Goal: Task Accomplishment & Management: Manage account settings

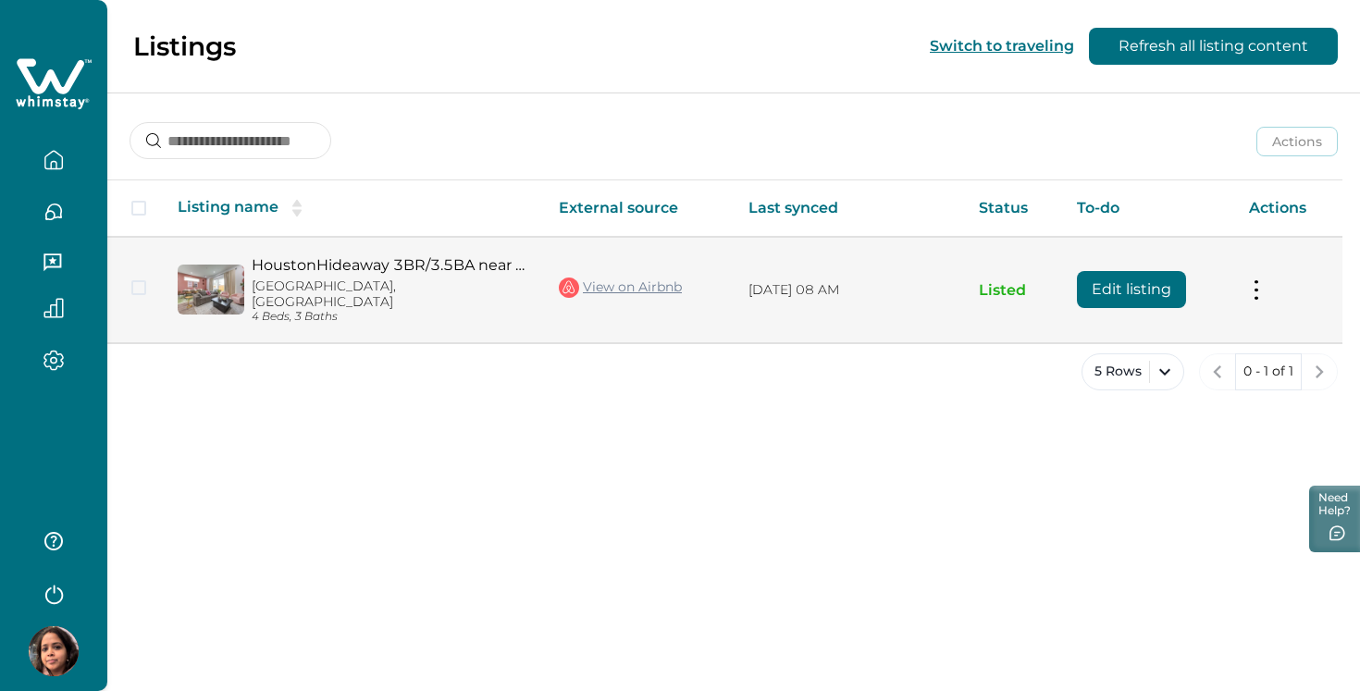
click at [299, 278] on p "[GEOGRAPHIC_DATA], [GEOGRAPHIC_DATA]" at bounding box center [391, 293] width 278 height 31
click at [142, 280] on span at bounding box center [138, 287] width 15 height 15
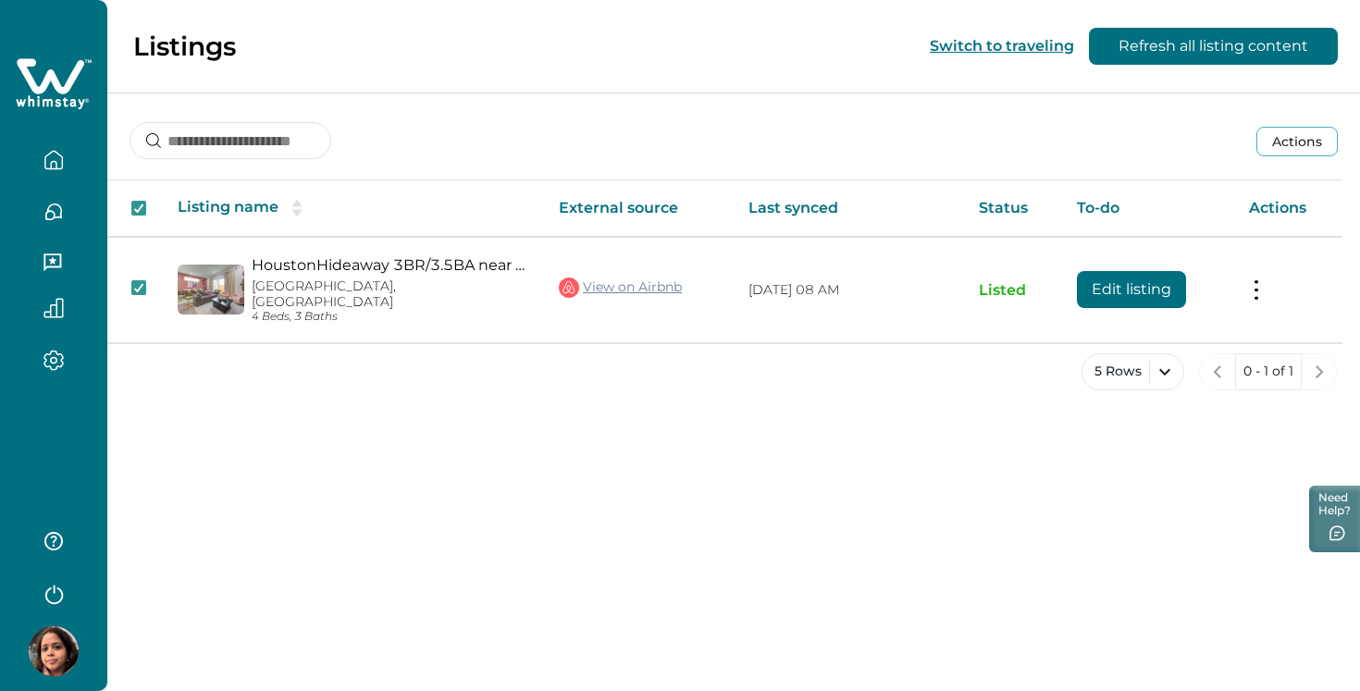
click at [60, 208] on icon "button" at bounding box center [54, 212] width 16 height 16
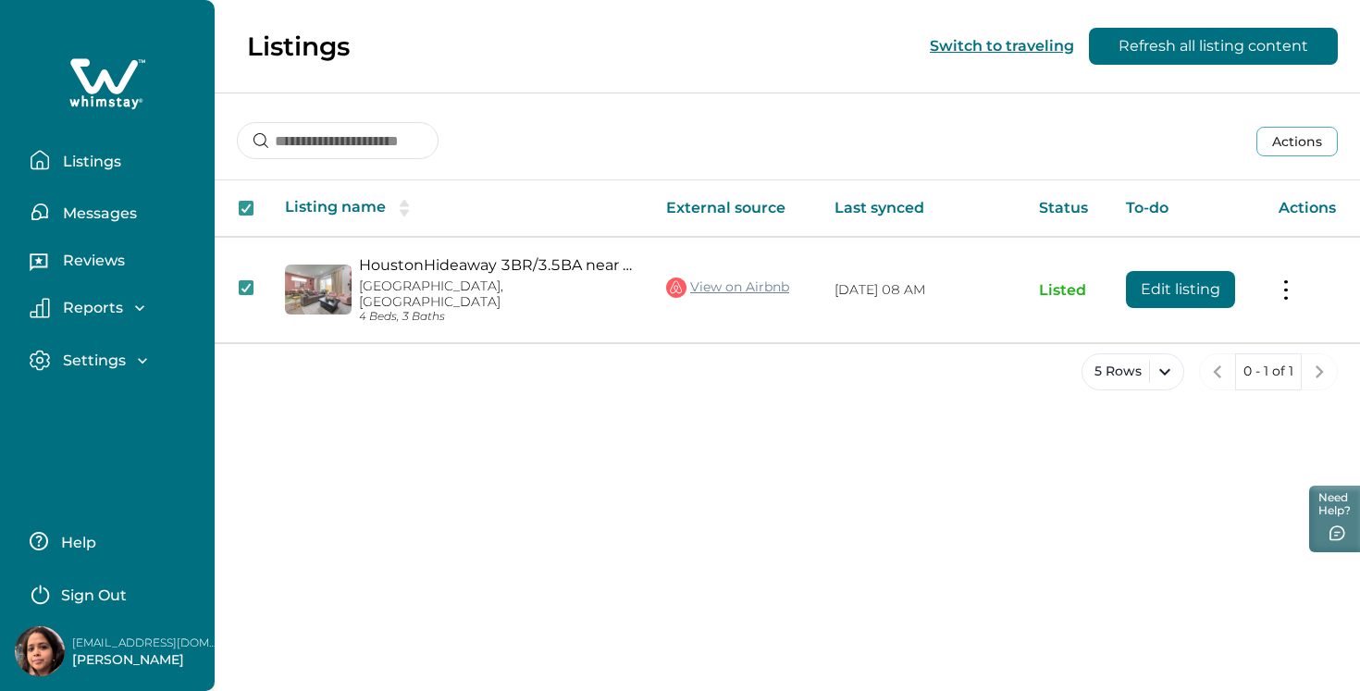
click at [80, 216] on p "Messages" at bounding box center [97, 213] width 80 height 19
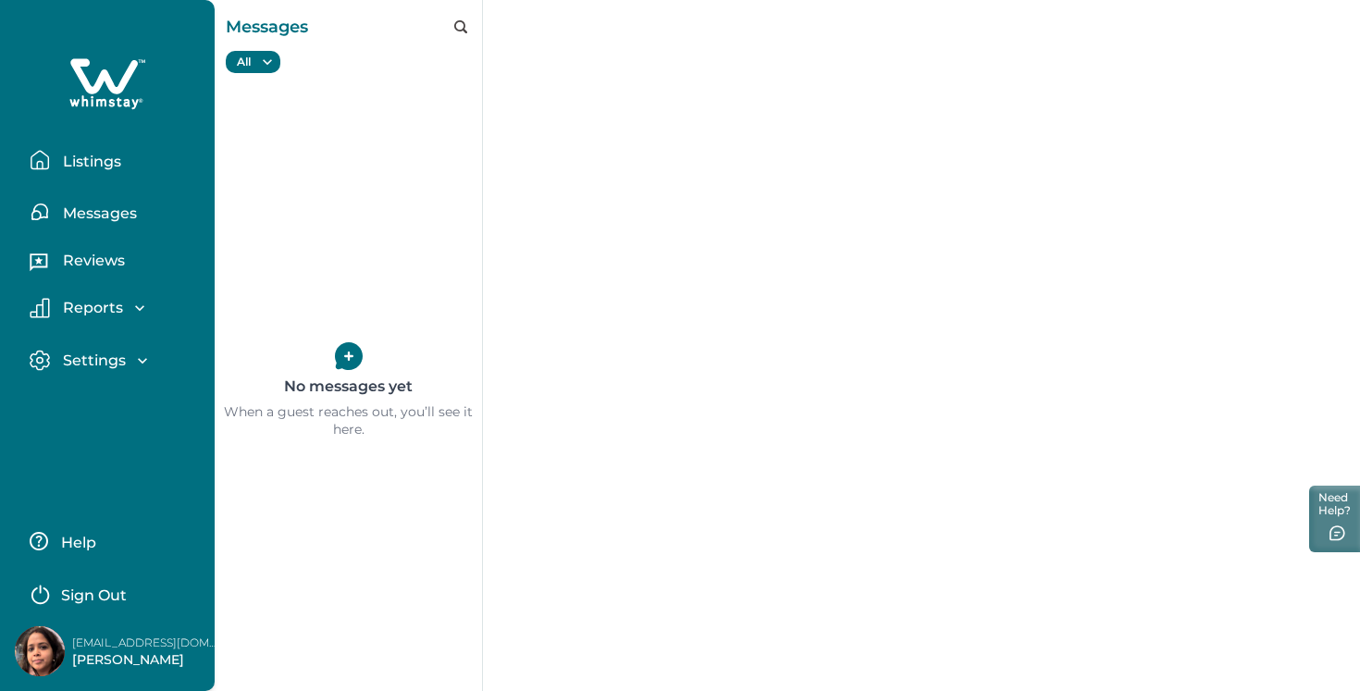
click at [107, 304] on p "Reports" at bounding box center [90, 308] width 66 height 19
click at [115, 264] on p "Reviews" at bounding box center [91, 261] width 68 height 19
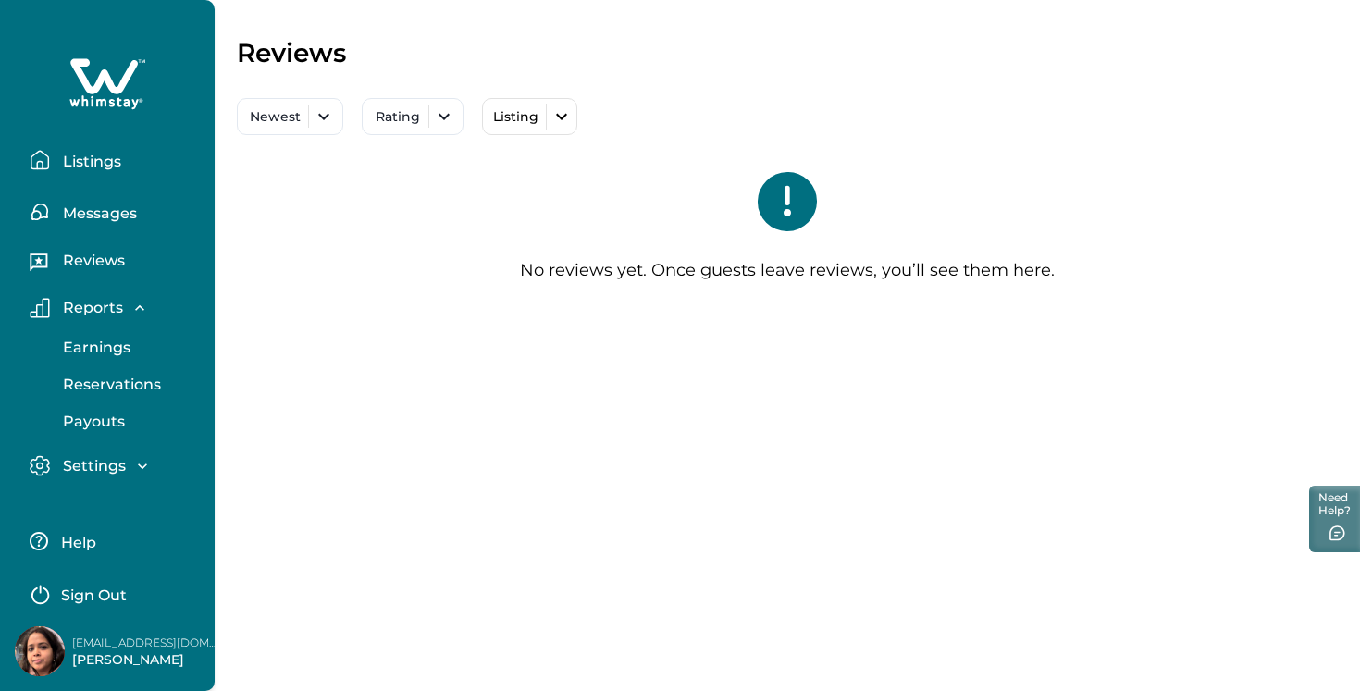
click at [122, 216] on p "Messages" at bounding box center [97, 213] width 80 height 19
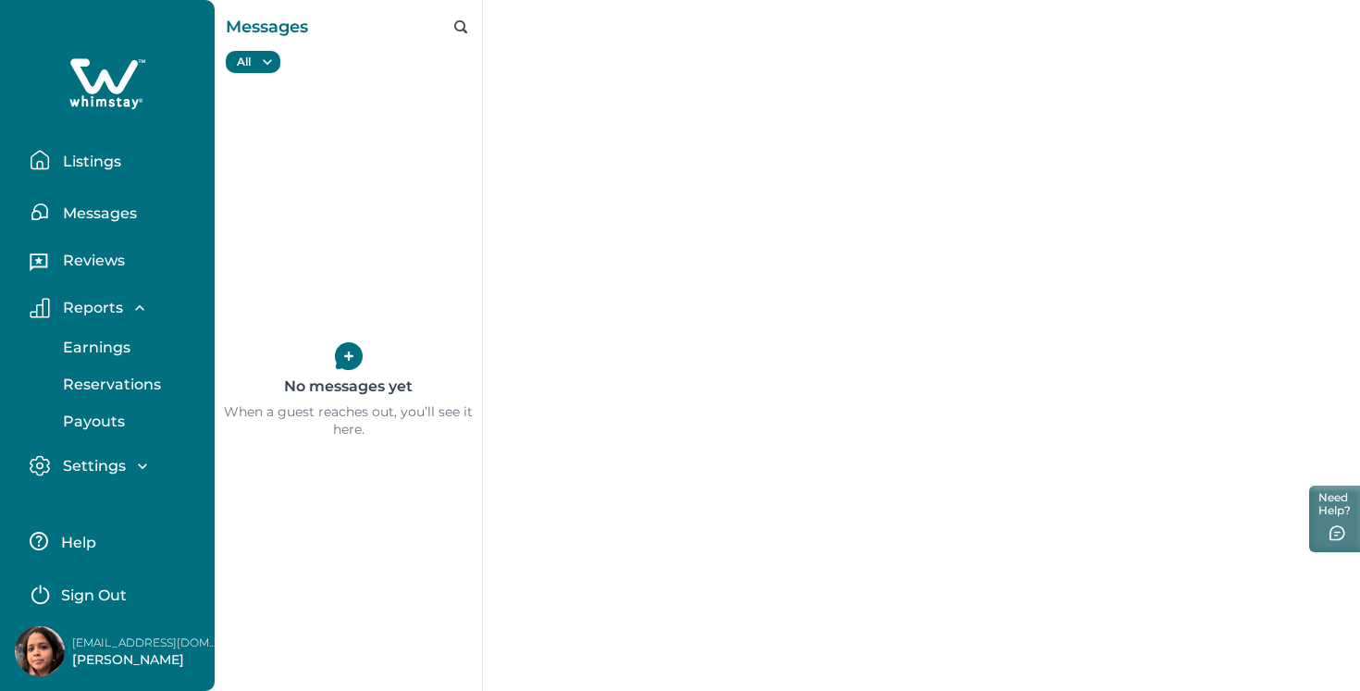
click at [143, 468] on icon "button" at bounding box center [142, 466] width 19 height 19
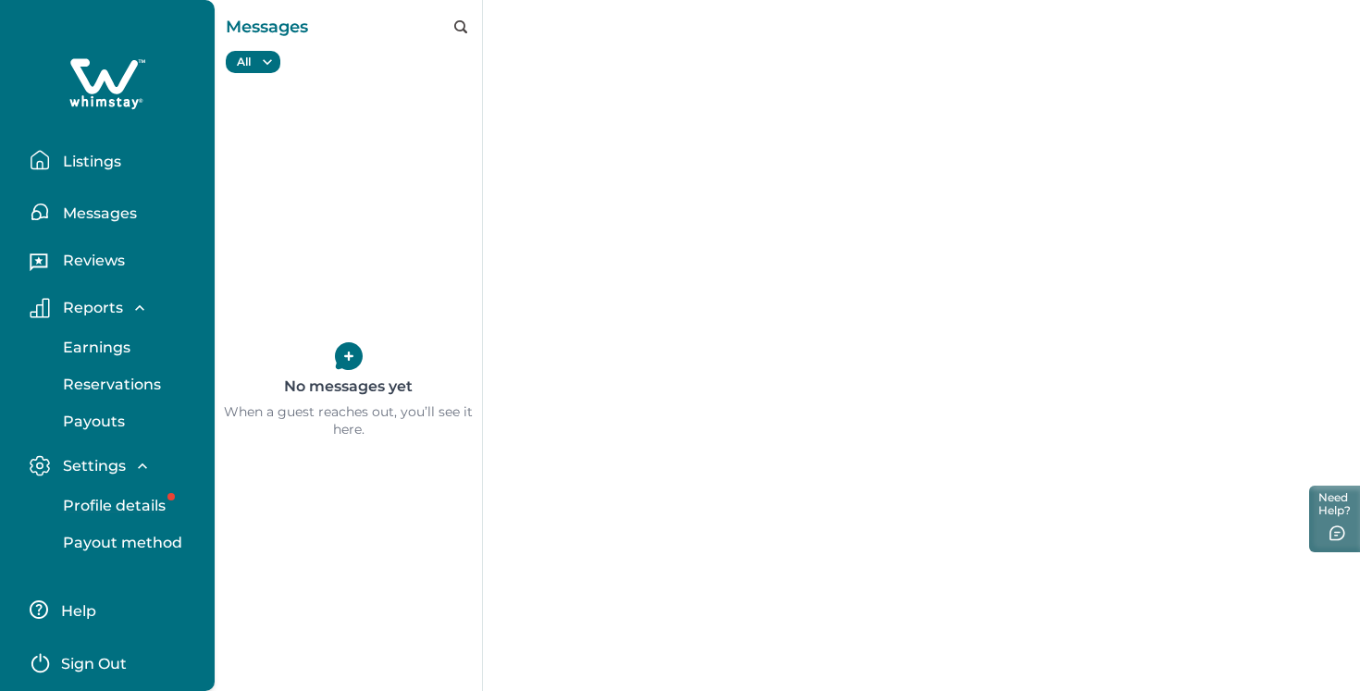
click at [143, 512] on p "Profile details" at bounding box center [111, 506] width 108 height 19
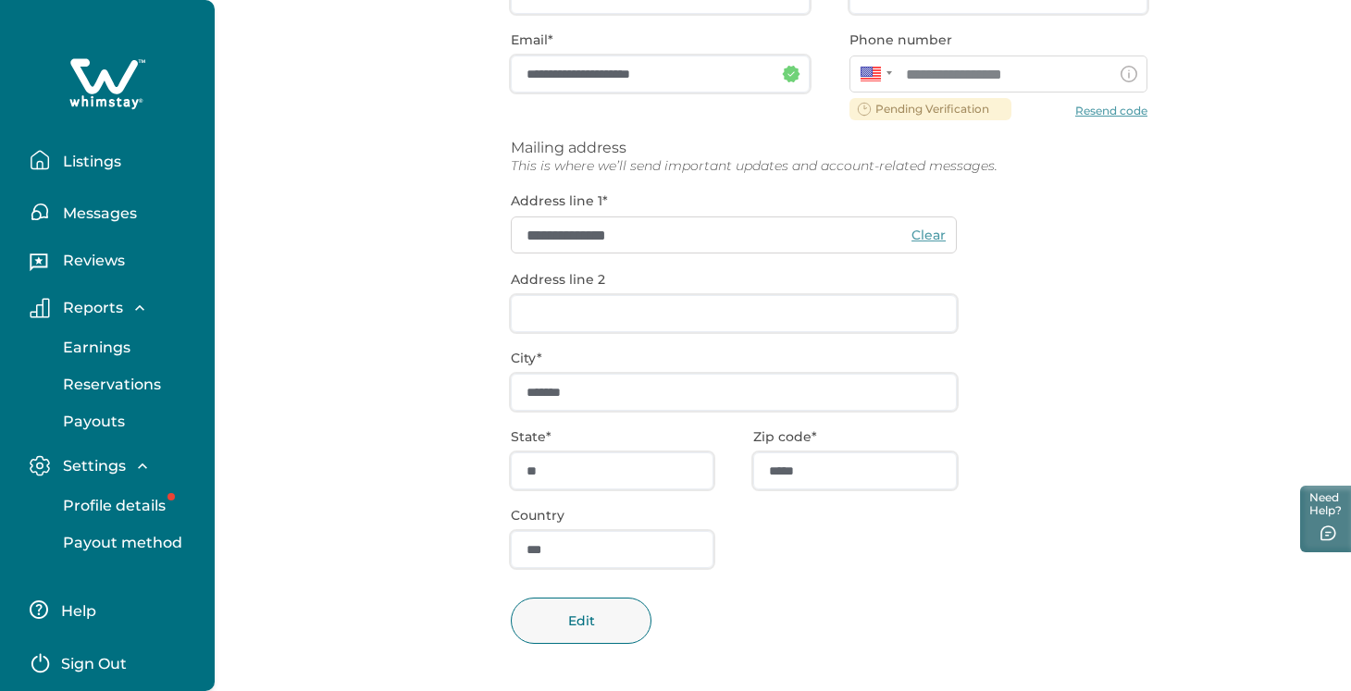
scroll to position [284, 0]
click at [80, 209] on p "Messages" at bounding box center [97, 213] width 80 height 19
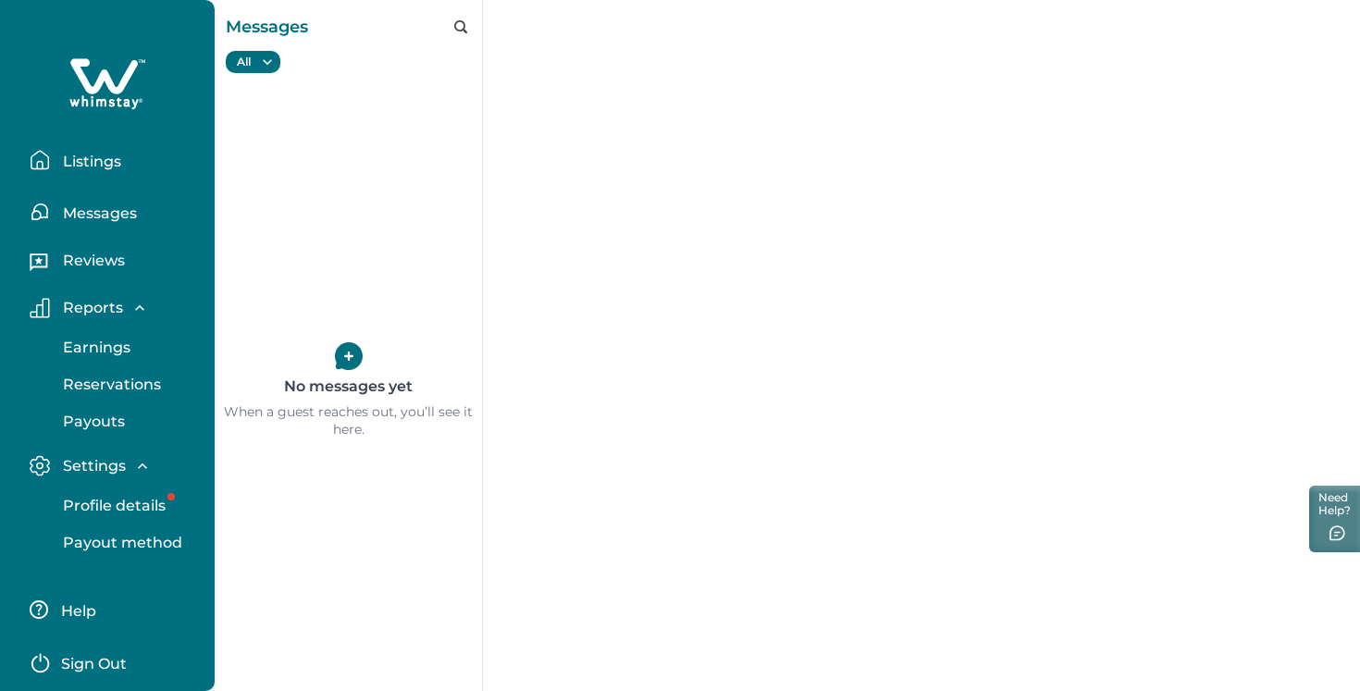
click at [263, 56] on div "All All All Pre-booking Active booking Past booking" at bounding box center [348, 61] width 245 height 23
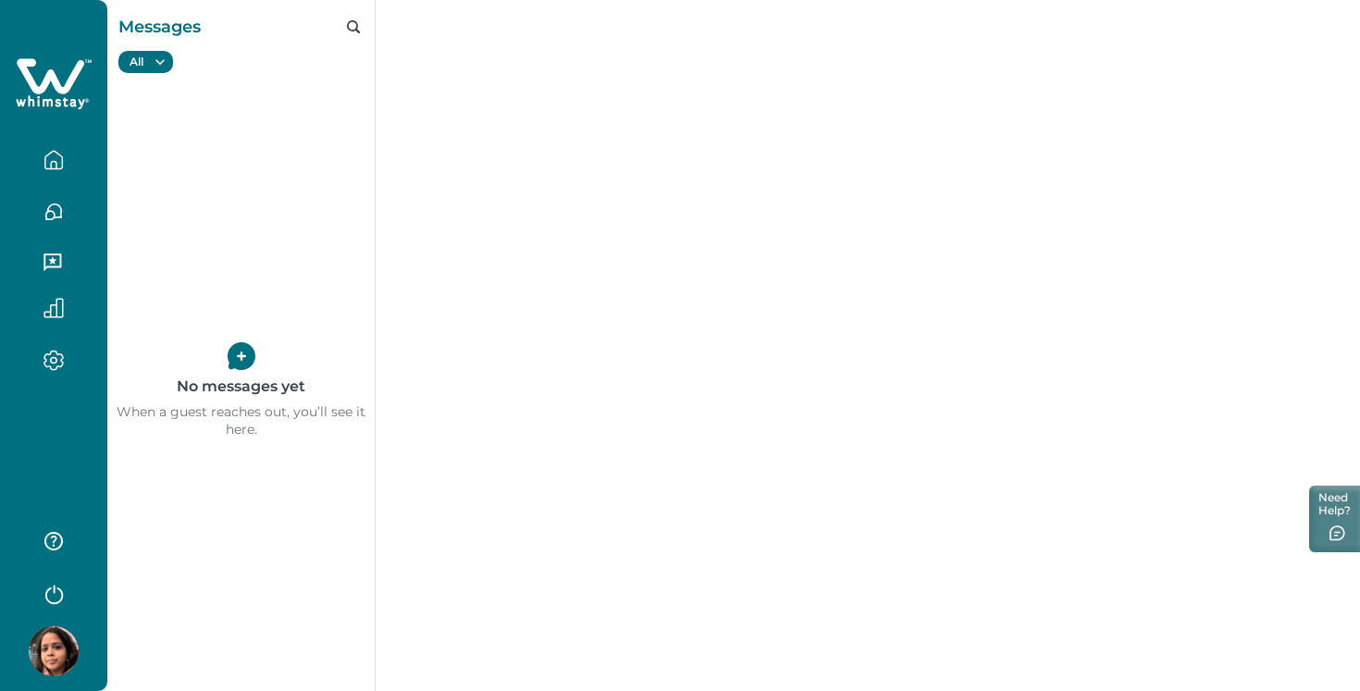
click at [159, 66] on icon "button" at bounding box center [160, 62] width 19 height 19
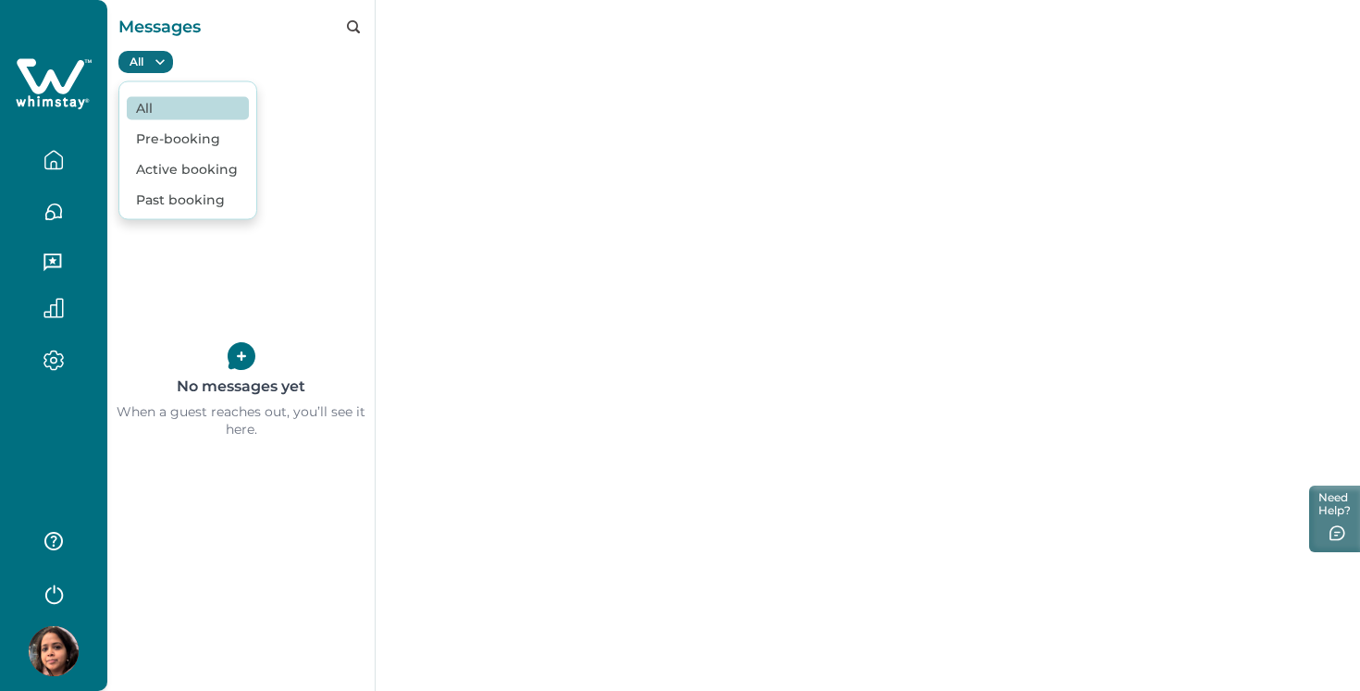
click at [310, 118] on div "No messages yet When a guest reaches out, you’ll see it here." at bounding box center [240, 391] width 267 height 600
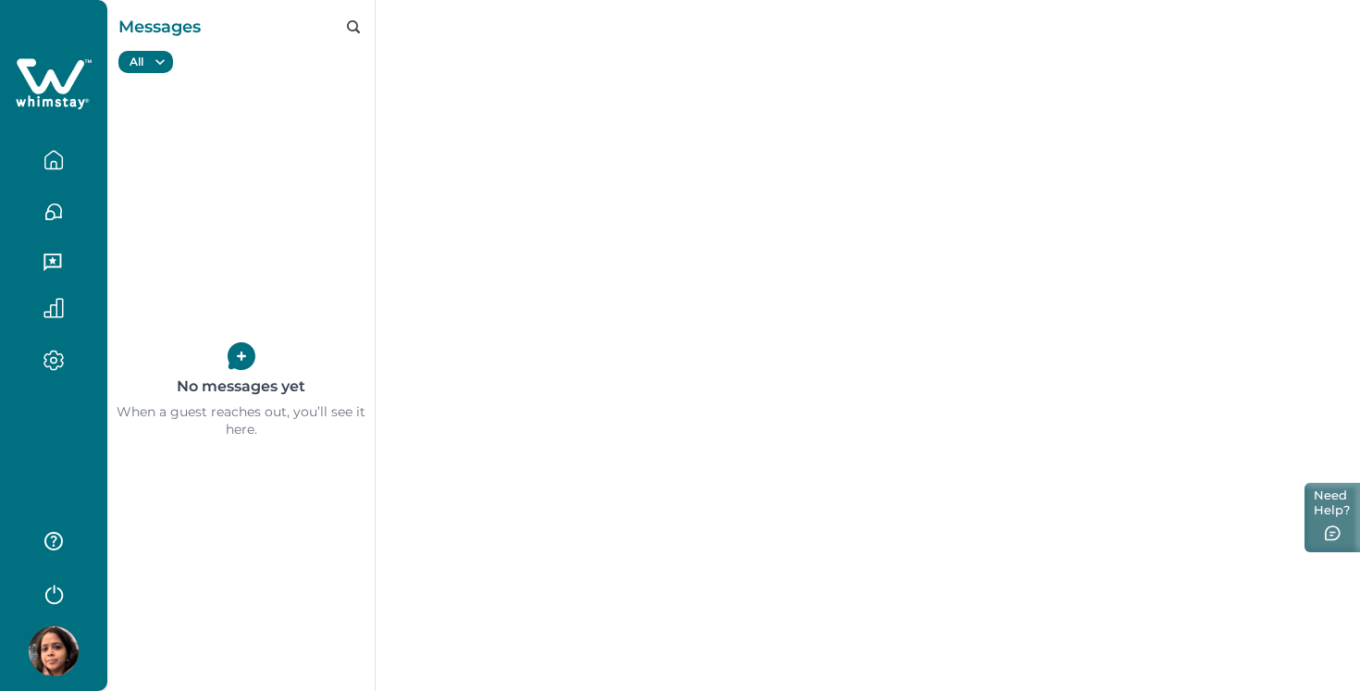
click at [1331, 511] on button "Need Help?" at bounding box center [1333, 517] width 56 height 69
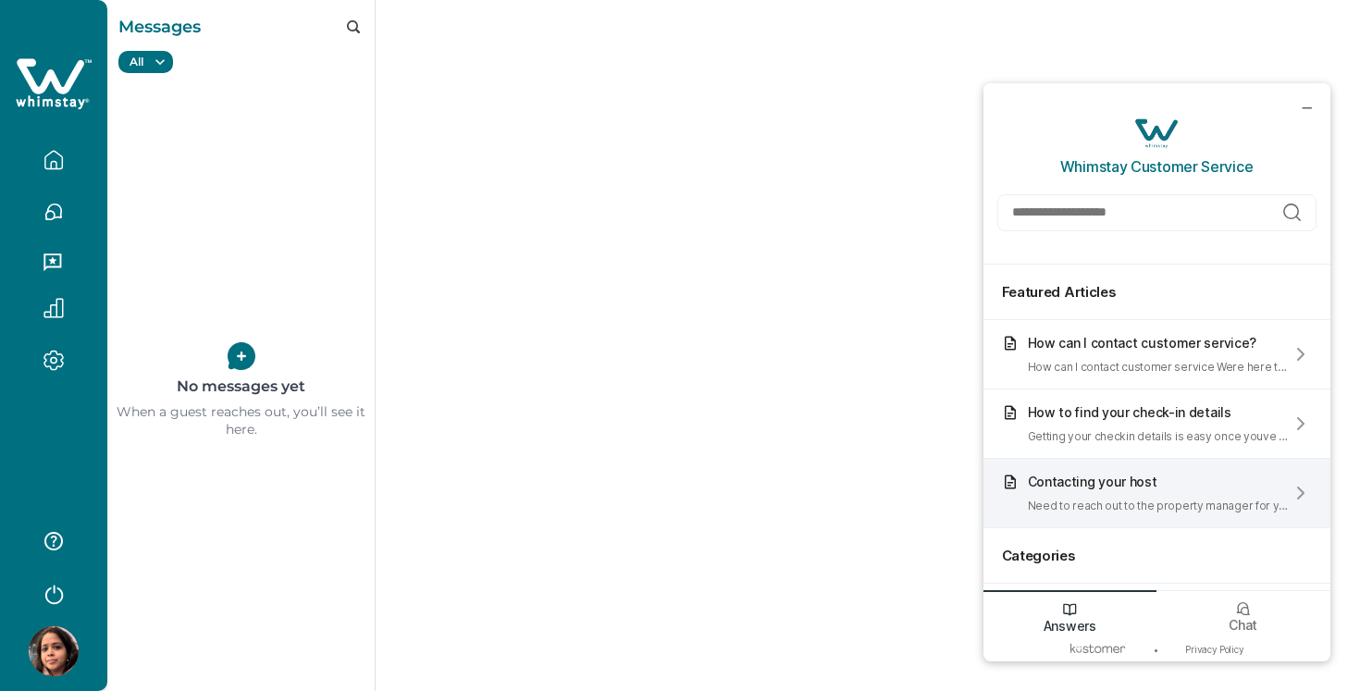
click at [1124, 479] on div "Contacting your host" at bounding box center [1159, 482] width 262 height 16
